Goal: Task Accomplishment & Management: Manage account settings

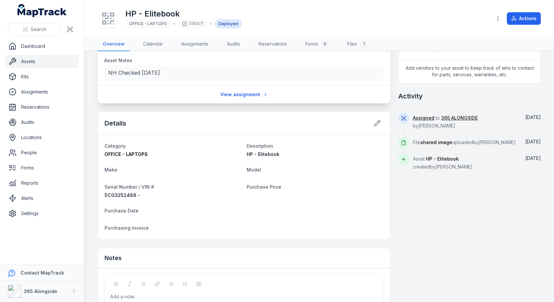
scroll to position [246, 0]
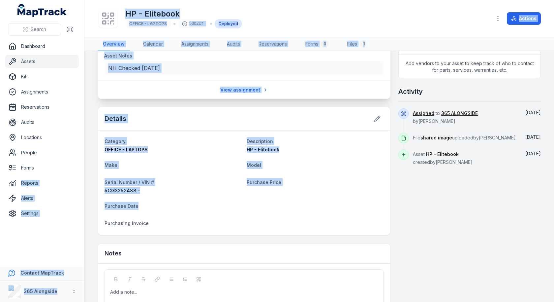
drag, startPoint x: 265, startPoint y: 216, endPoint x: 81, endPoint y: 174, distance: 188.4
click at [81, 174] on div "Search Dashboard Assets Kits Assignments Reservations Audits Locations People F…" at bounding box center [277, 151] width 554 height 302
click at [181, 174] on dl "Category OFFICE - LAPTOPS Description HP - Elitebook Make Model Serial Number /…" at bounding box center [244, 182] width 279 height 91
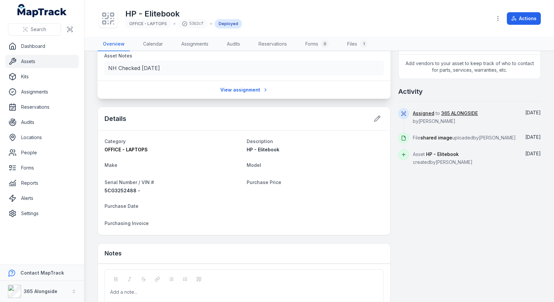
click at [139, 221] on span "Purchasing Invoice" at bounding box center [127, 223] width 44 height 6
click at [369, 146] on div "HP - Elitebook" at bounding box center [315, 149] width 137 height 7
click at [379, 116] on icon at bounding box center [377, 118] width 7 height 7
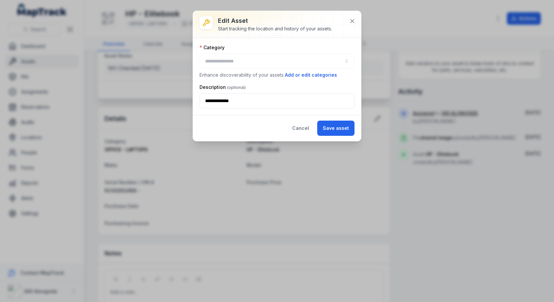
type input "**********"
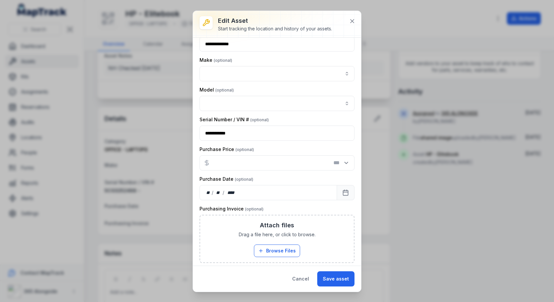
scroll to position [5, 0]
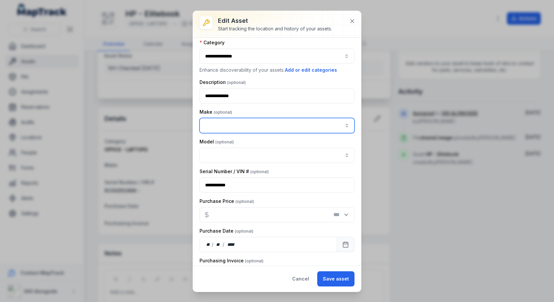
click at [237, 120] on input "asset-edit:cf[2c9a1bd6-738d-4b2a-ac98-3f96f4078ca0]-label" at bounding box center [277, 125] width 155 height 15
type input "**"
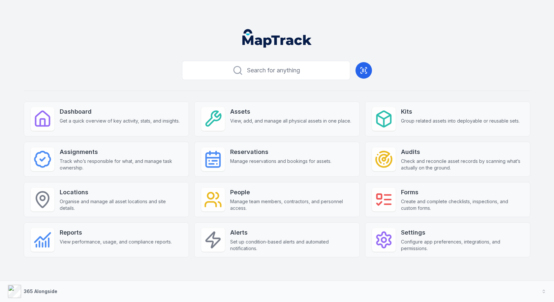
click at [361, 154] on div "Dashboard Get a quick overview of key activity, stats, and insights. Assets Vie…" at bounding box center [277, 179] width 507 height 156
click at [154, 66] on div "Search for anything Dashboard Get a quick overview of key activity, stats, and …" at bounding box center [277, 168] width 507 height 220
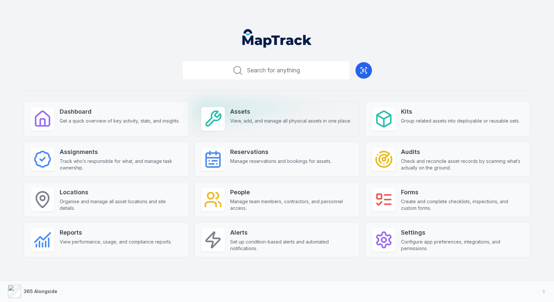
click at [215, 129] on div at bounding box center [213, 119] width 24 height 24
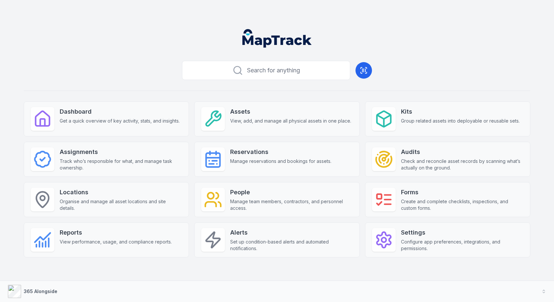
click at [153, 88] on div "Search for anything Dashboard Get a quick overview of key activity, stats, and …" at bounding box center [277, 168] width 507 height 220
